Goal: Task Accomplishment & Management: Complete application form

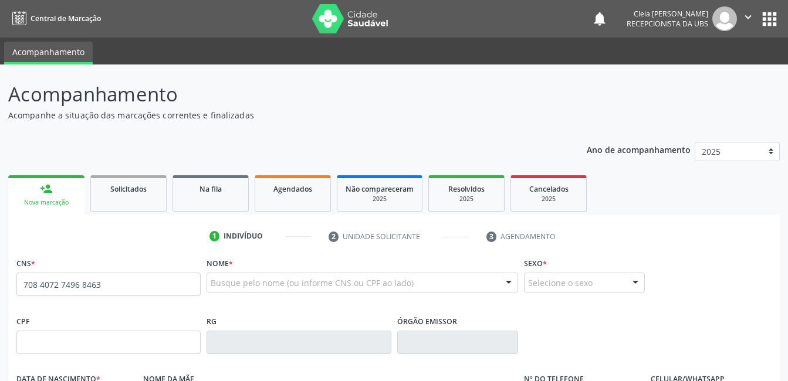
type input "708 4072 7496 8463"
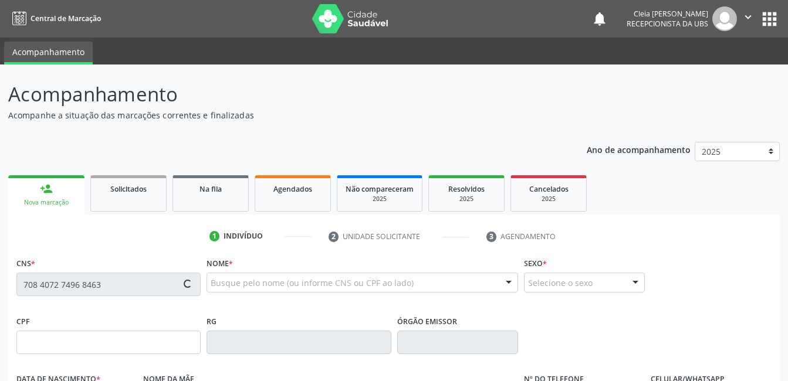
type input "[DATE]"
type input "[PERSON_NAME]"
type input "[PHONE_NUMBER]"
type input "418"
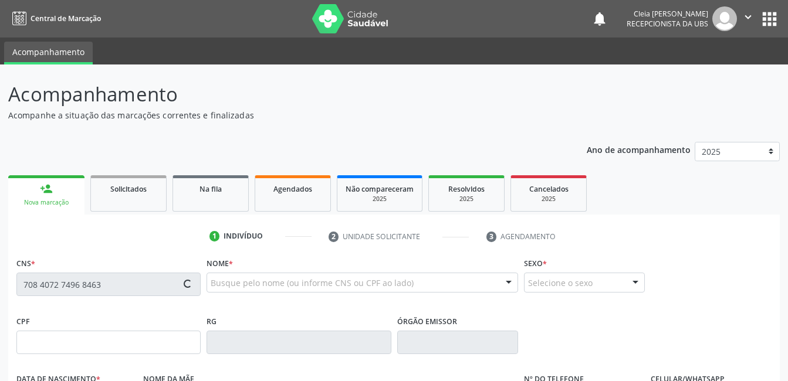
type input "280.341.708-10"
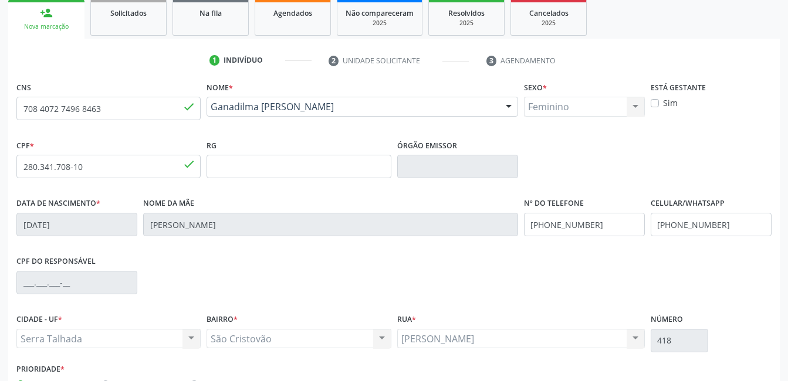
scroll to position [255, 0]
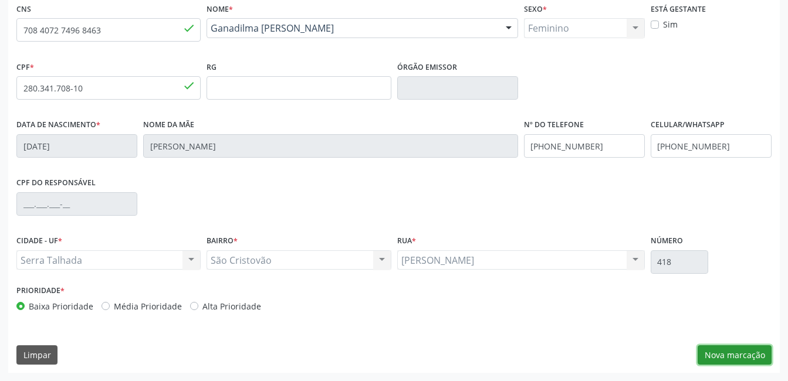
click at [758, 356] on button "Nova marcação" at bounding box center [735, 356] width 74 height 20
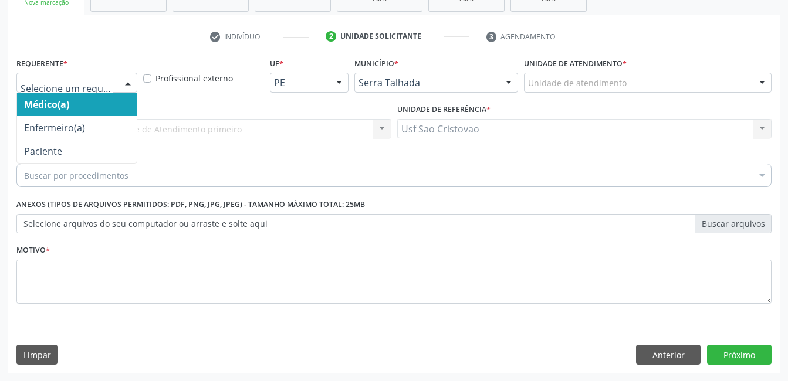
click at [126, 80] on div at bounding box center [128, 83] width 18 height 20
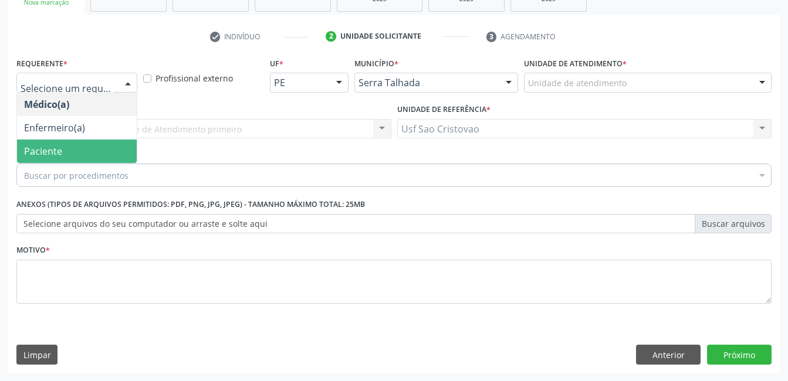
click at [105, 150] on span "Paciente" at bounding box center [77, 151] width 120 height 23
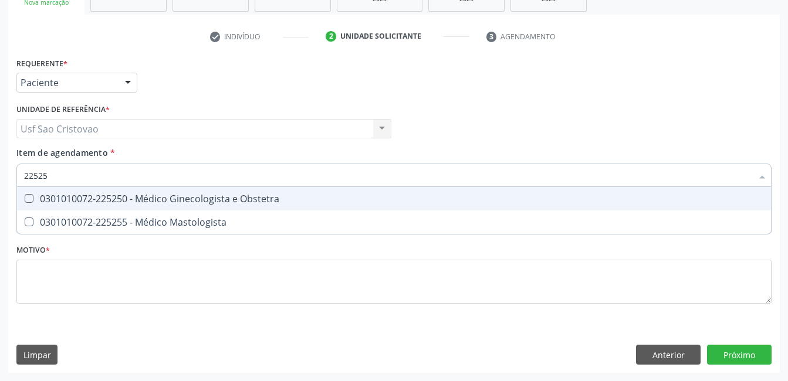
type input "225250"
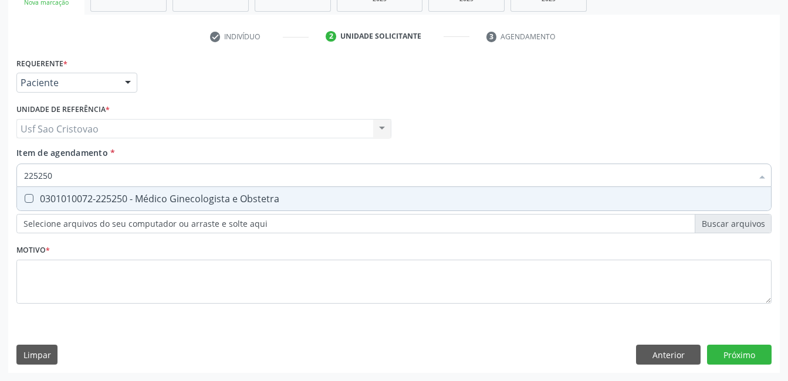
click at [26, 196] on Obstetra at bounding box center [29, 198] width 9 height 9
click at [25, 196] on Obstetra "checkbox" at bounding box center [21, 199] width 8 height 8
checkbox Obstetra "true"
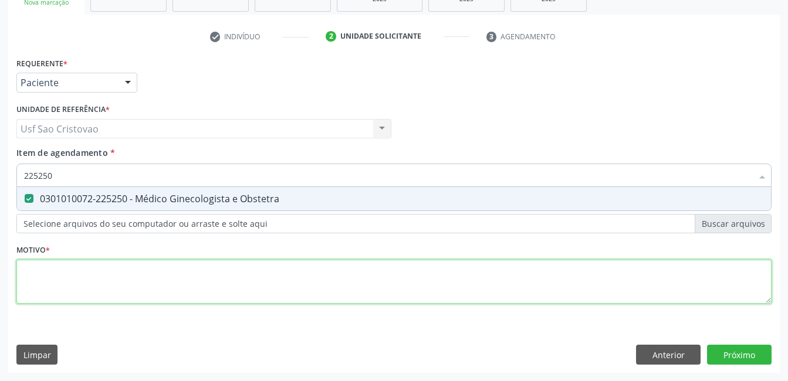
click at [48, 271] on div "Requerente * Paciente Médico(a) Enfermeiro(a) Paciente Nenhum resultado encontr…" at bounding box center [393, 188] width 755 height 266
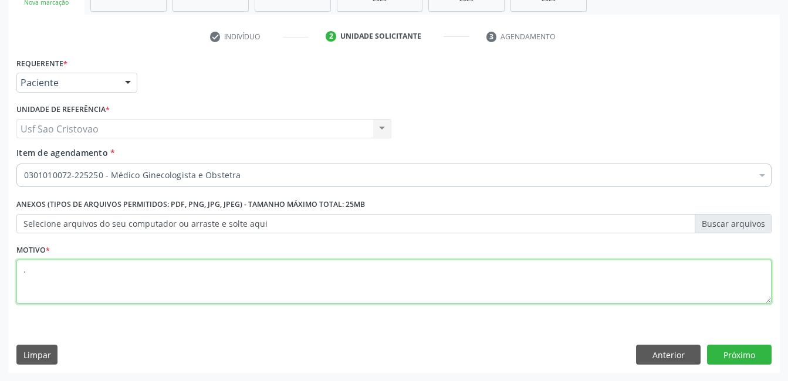
type textarea "."
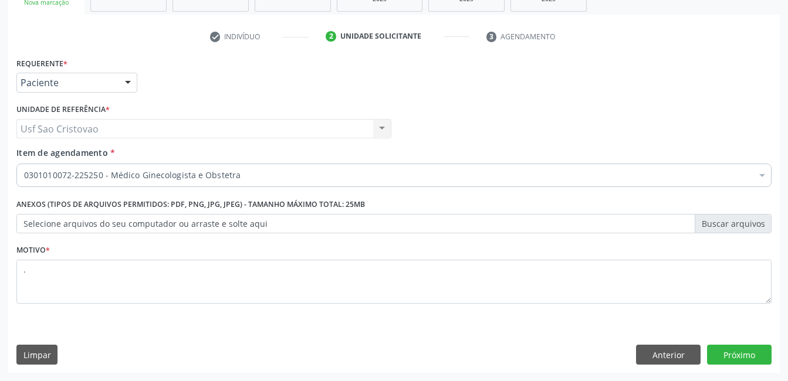
click at [410, 333] on div "Requerente * Paciente Médico(a) Enfermeiro(a) Paciente Nenhum resultado encontr…" at bounding box center [394, 214] width 772 height 319
click at [756, 357] on button "Próximo" at bounding box center [739, 355] width 65 height 20
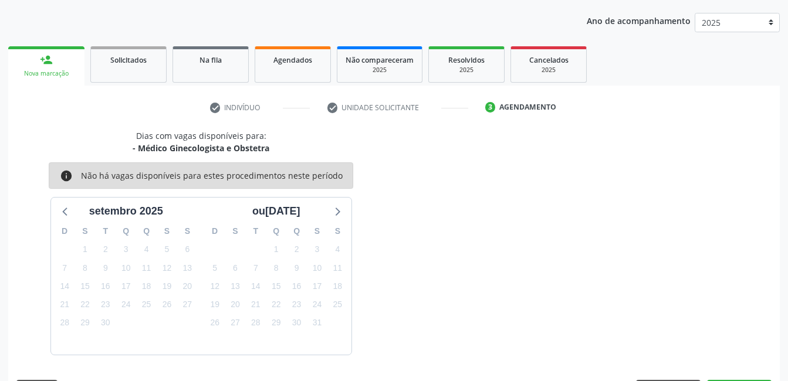
scroll to position [164, 0]
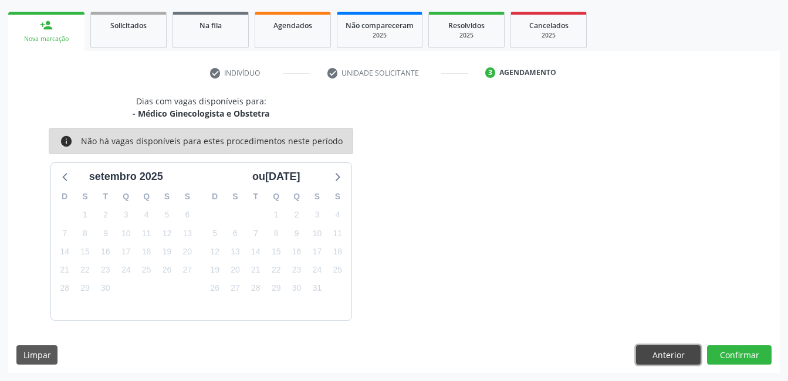
click at [678, 357] on button "Anterior" at bounding box center [668, 356] width 65 height 20
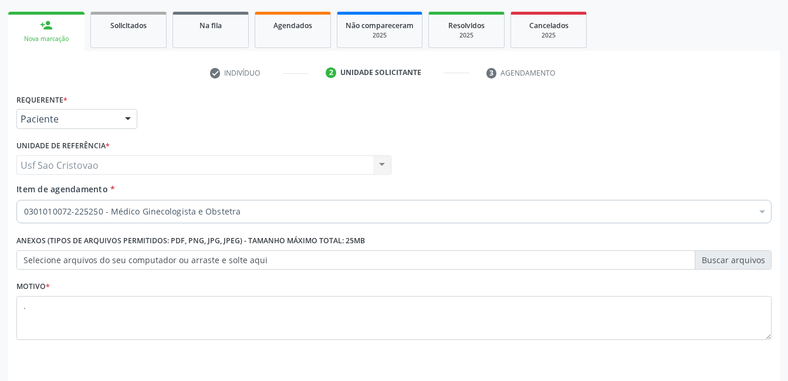
scroll to position [200, 0]
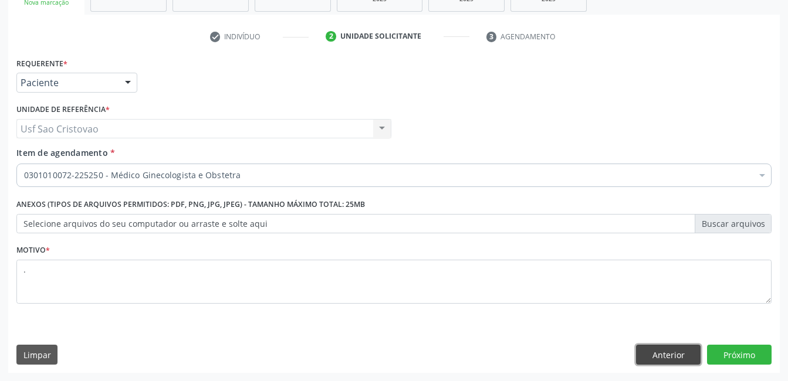
click at [653, 356] on button "Anterior" at bounding box center [668, 355] width 65 height 20
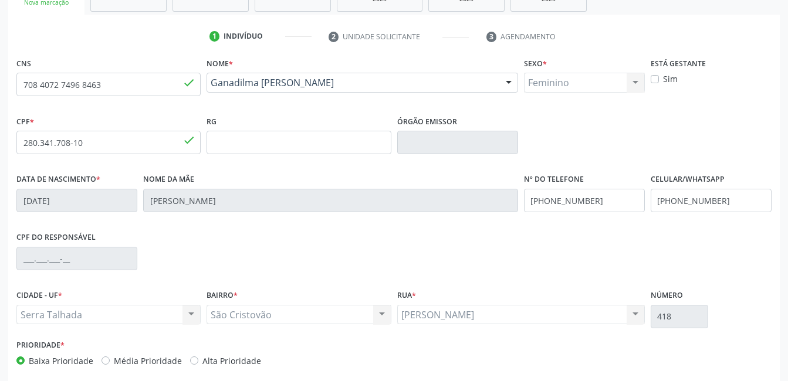
scroll to position [255, 0]
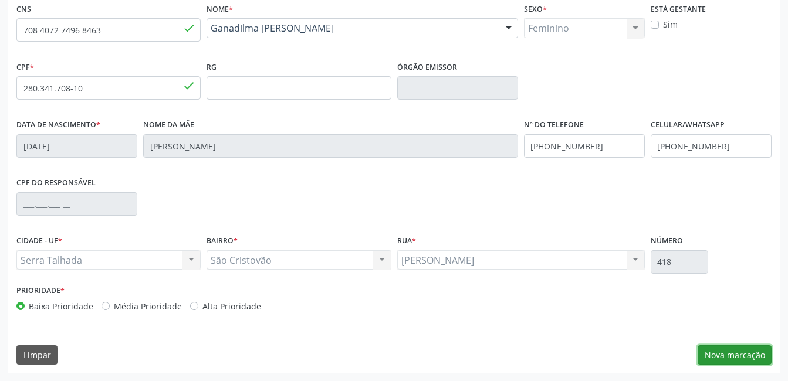
click at [726, 361] on button "Nova marcação" at bounding box center [735, 356] width 74 height 20
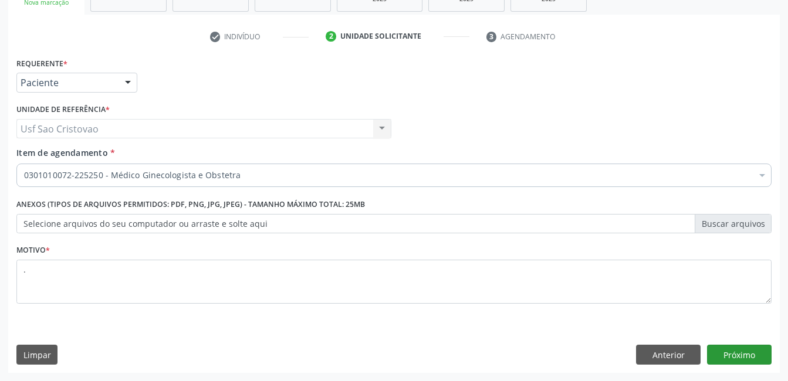
scroll to position [200, 0]
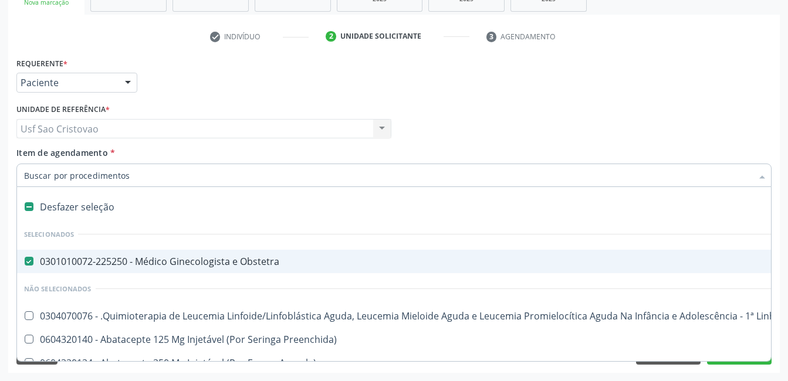
click at [35, 208] on div "Desfazer seleção" at bounding box center [481, 206] width 928 height 23
checkbox Obstetra "false"
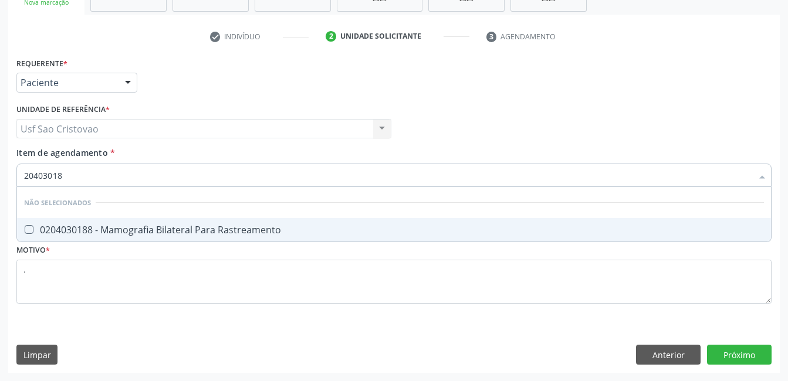
type input "204030188"
click at [31, 231] on Rastreamento at bounding box center [29, 229] width 9 height 9
click at [25, 231] on Rastreamento "checkbox" at bounding box center [21, 230] width 8 height 8
checkbox Rastreamento "true"
click at [751, 350] on div "Requerente * Paciente Médico(a) Enfermeiro(a) Paciente Nenhum resultado encontr…" at bounding box center [394, 214] width 772 height 319
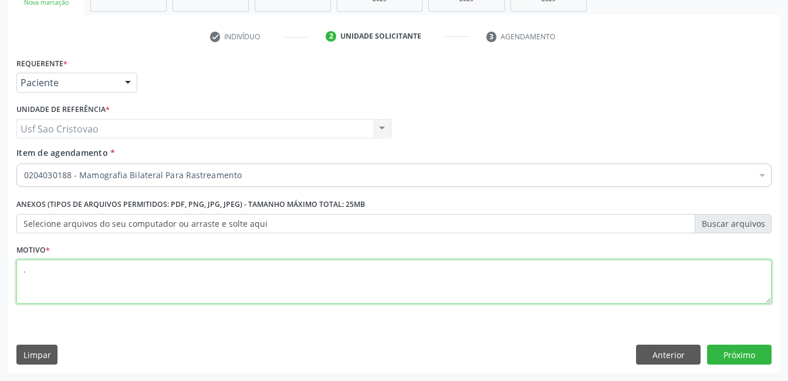
click at [316, 289] on textarea "." at bounding box center [393, 282] width 755 height 45
type textarea "."
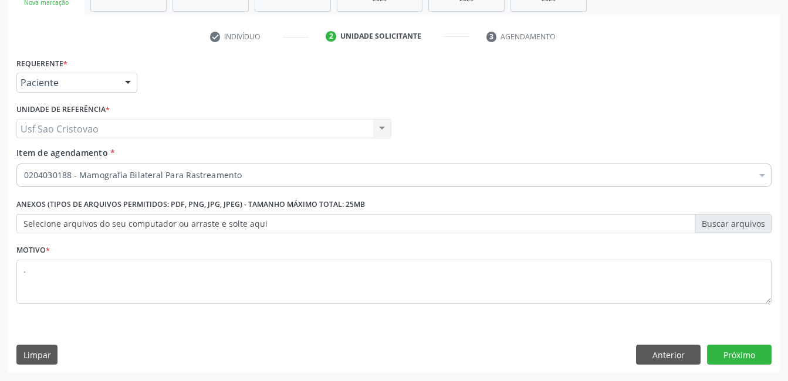
click at [418, 317] on div "Motivo * ." at bounding box center [393, 281] width 761 height 79
click at [732, 354] on button "Próximo" at bounding box center [739, 355] width 65 height 20
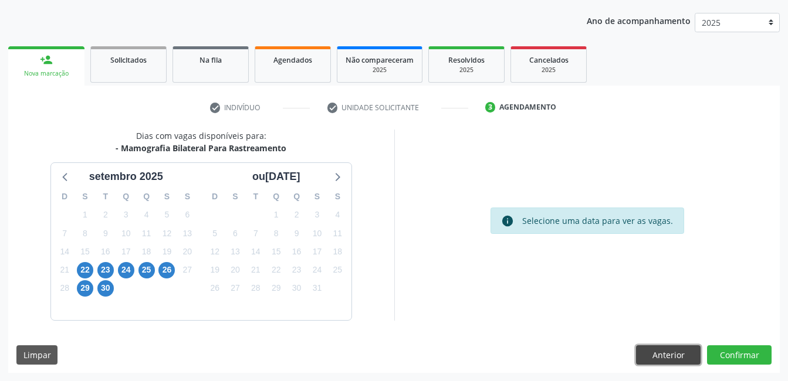
click at [693, 361] on button "Anterior" at bounding box center [668, 356] width 65 height 20
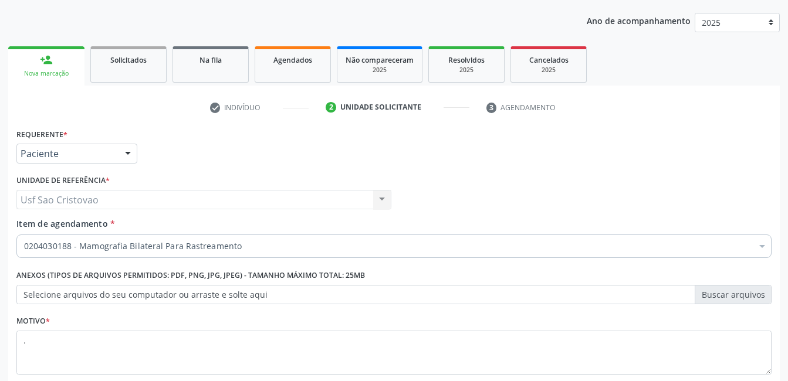
scroll to position [200, 0]
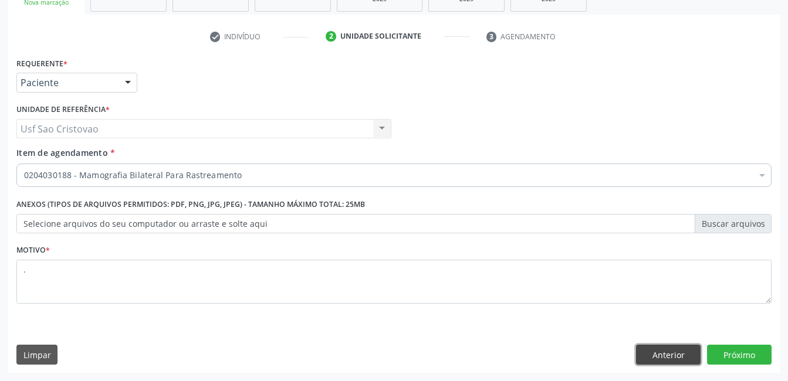
click at [663, 354] on button "Anterior" at bounding box center [668, 355] width 65 height 20
